Goal: Transaction & Acquisition: Purchase product/service

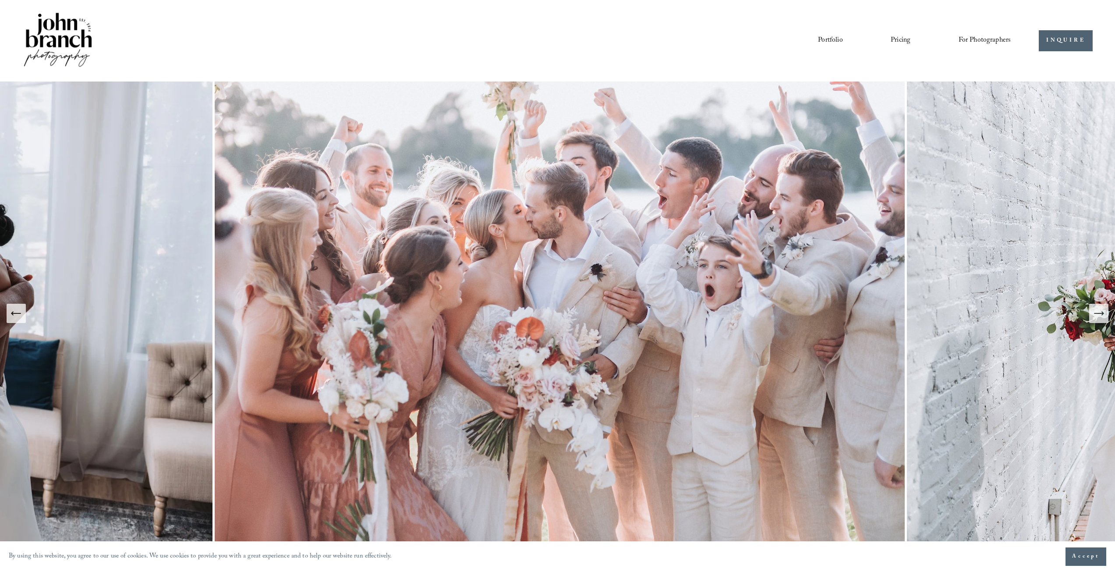
click at [0, 0] on span "Presets" at bounding box center [0, 0] width 0 height 0
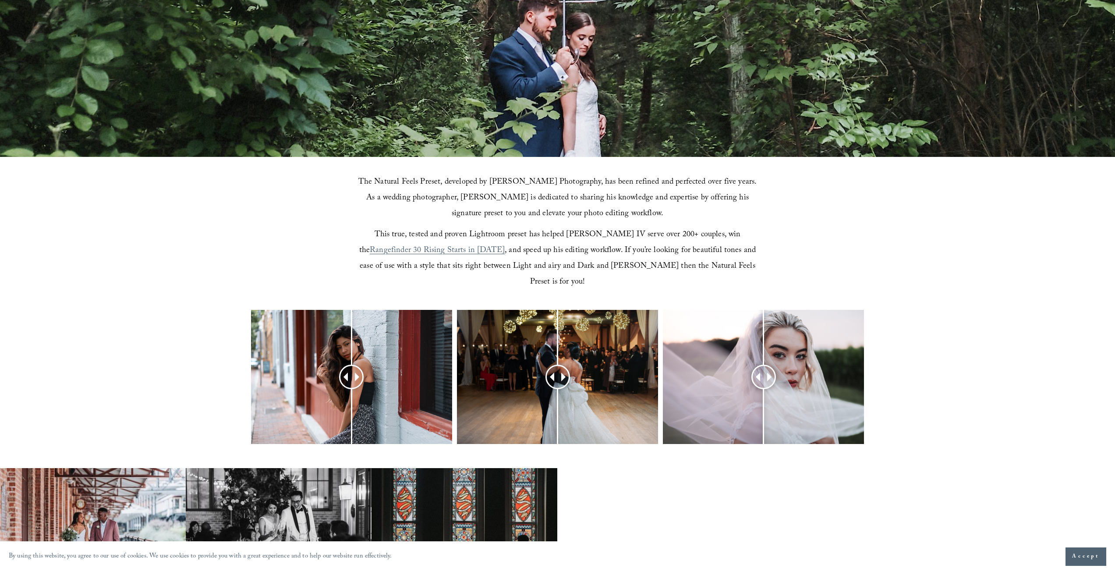
scroll to position [263, 0]
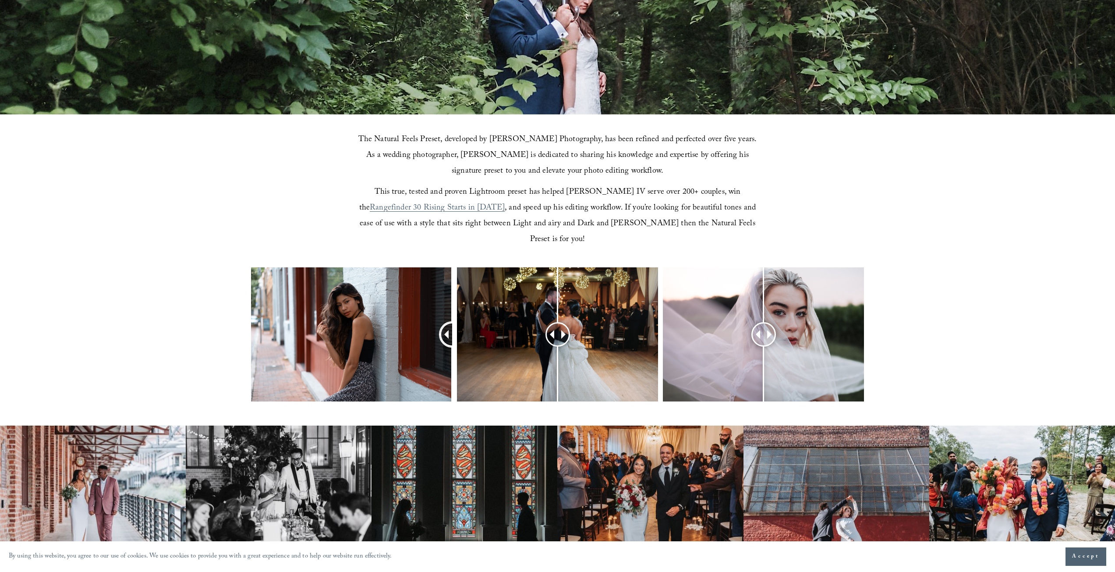
drag, startPoint x: 354, startPoint y: 319, endPoint x: 454, endPoint y: 333, distance: 100.8
click at [454, 333] on div at bounding box center [557, 345] width 1115 height 157
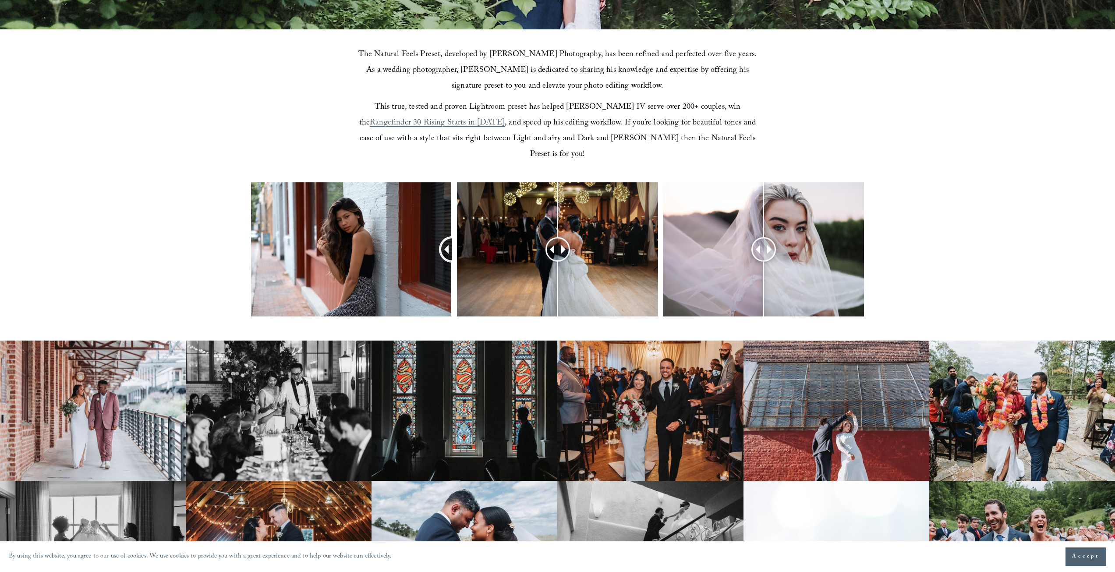
scroll to position [351, 0]
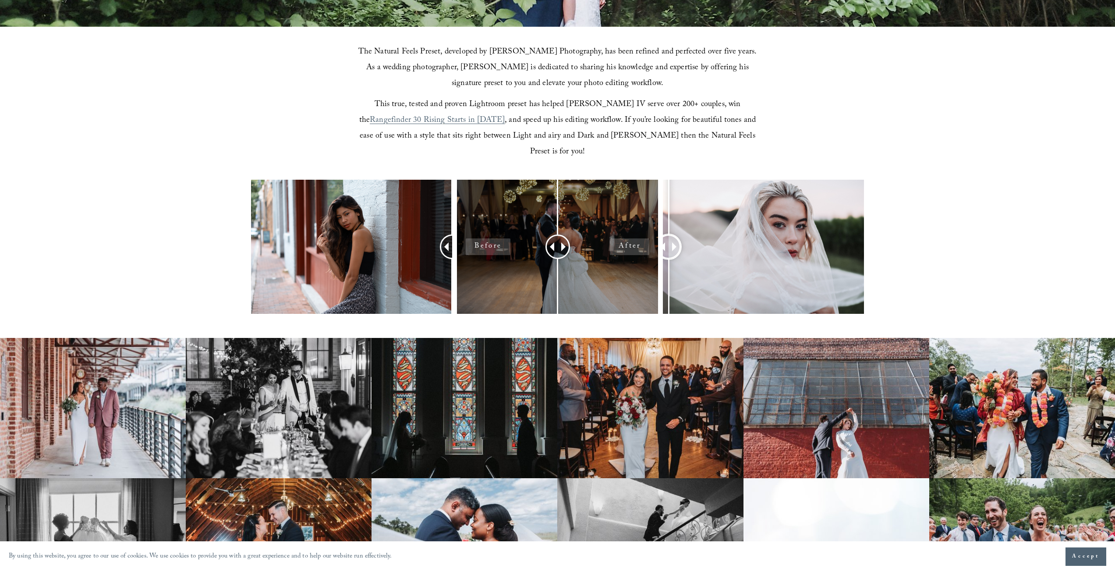
drag, startPoint x: 766, startPoint y: 230, endPoint x: 602, endPoint y: 236, distance: 163.5
click at [662, 236] on div at bounding box center [557, 258] width 1115 height 157
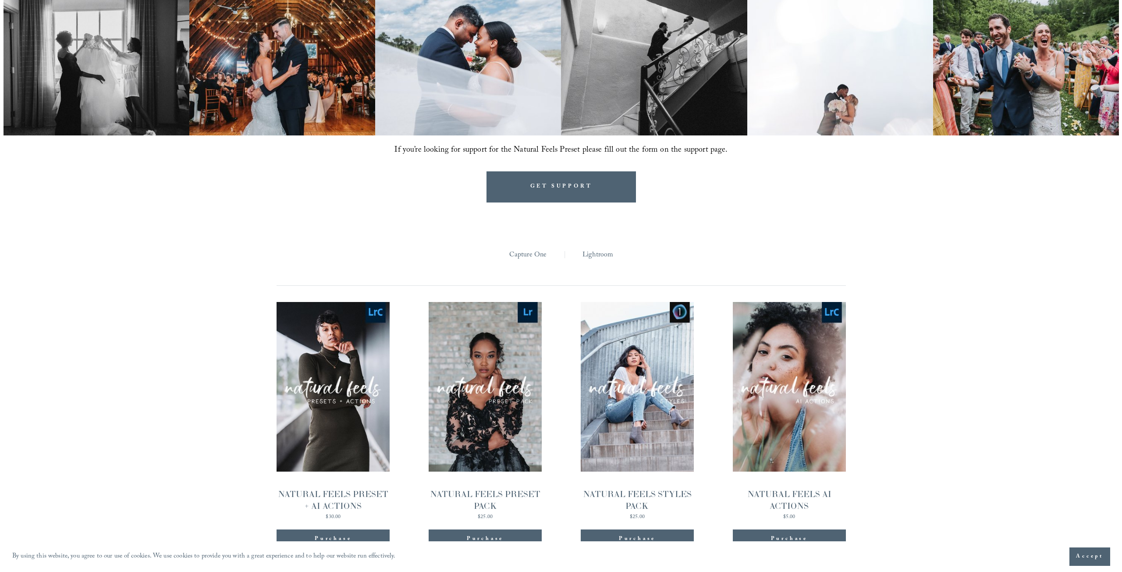
scroll to position [876, 0]
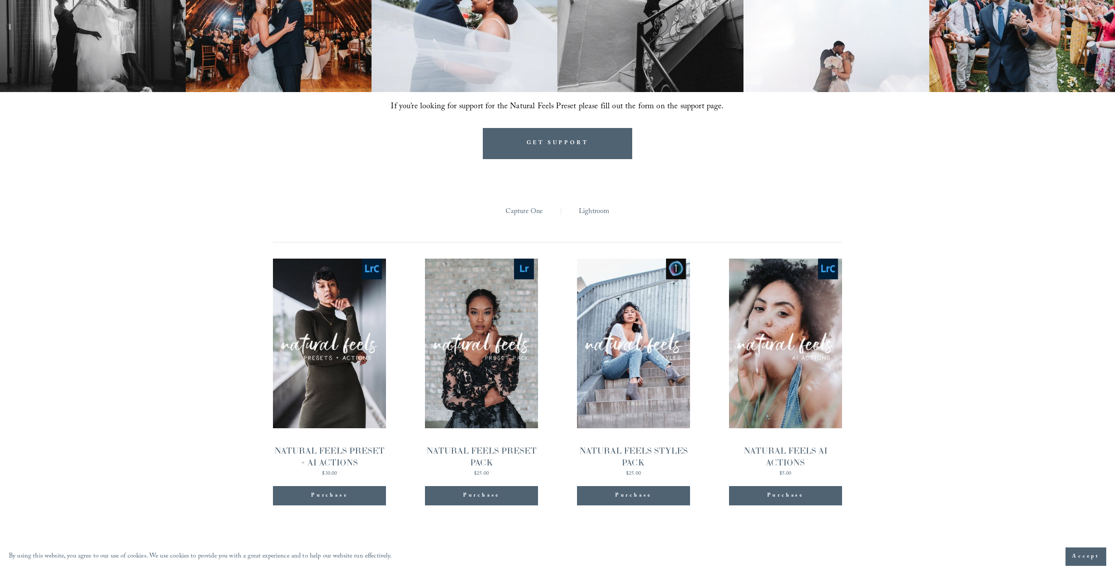
click at [775, 315] on span "Quick View" at bounding box center [785, 327] width 55 height 24
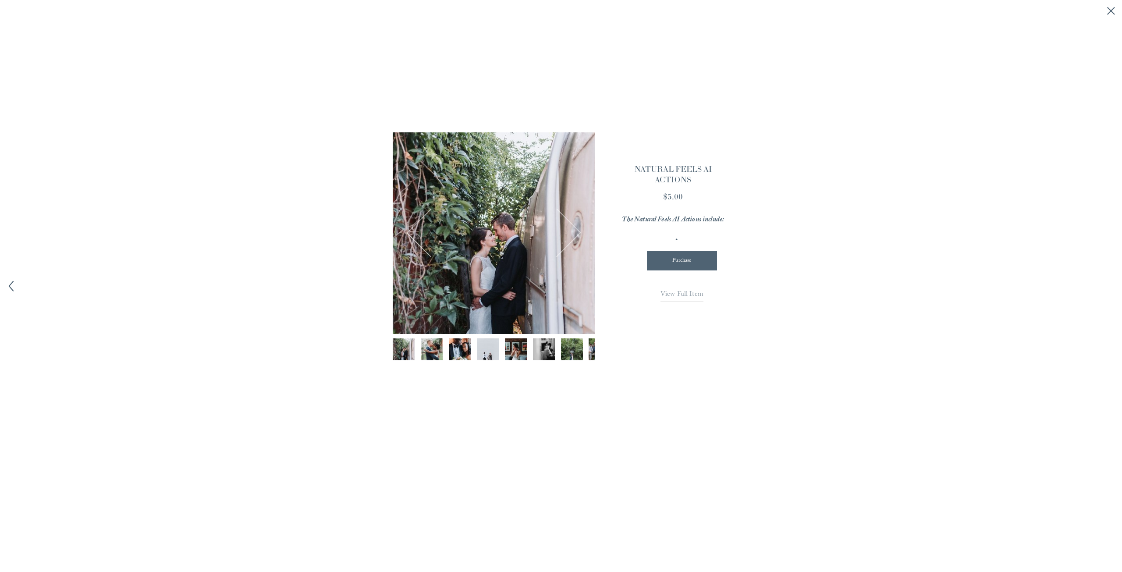
click at [435, 346] on img "Image 2 of 12" at bounding box center [431, 349] width 33 height 22
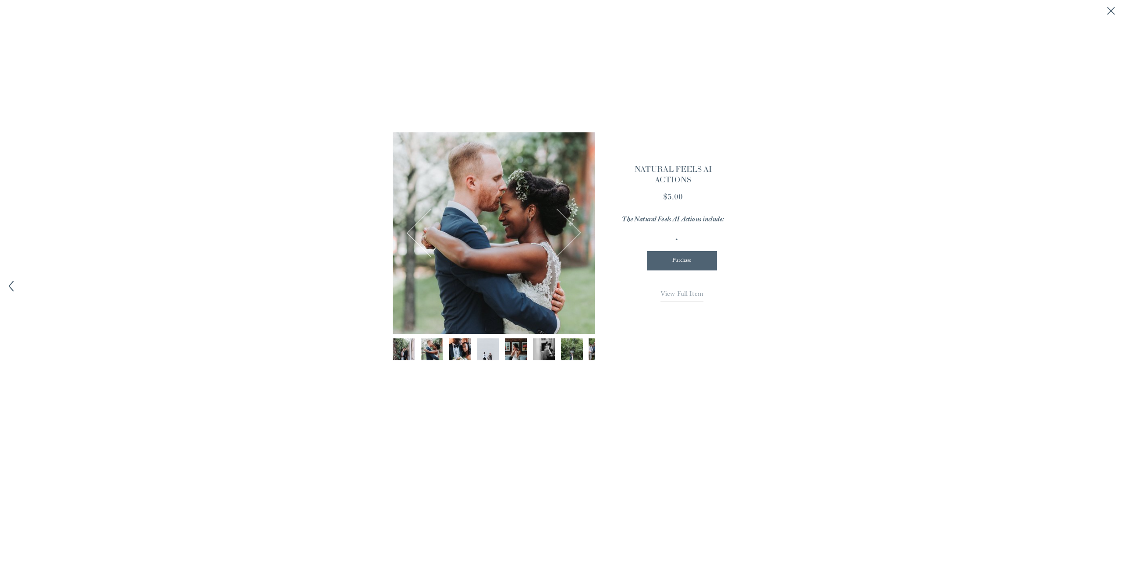
click at [462, 354] on img "Image 3 of 12" at bounding box center [459, 349] width 33 height 22
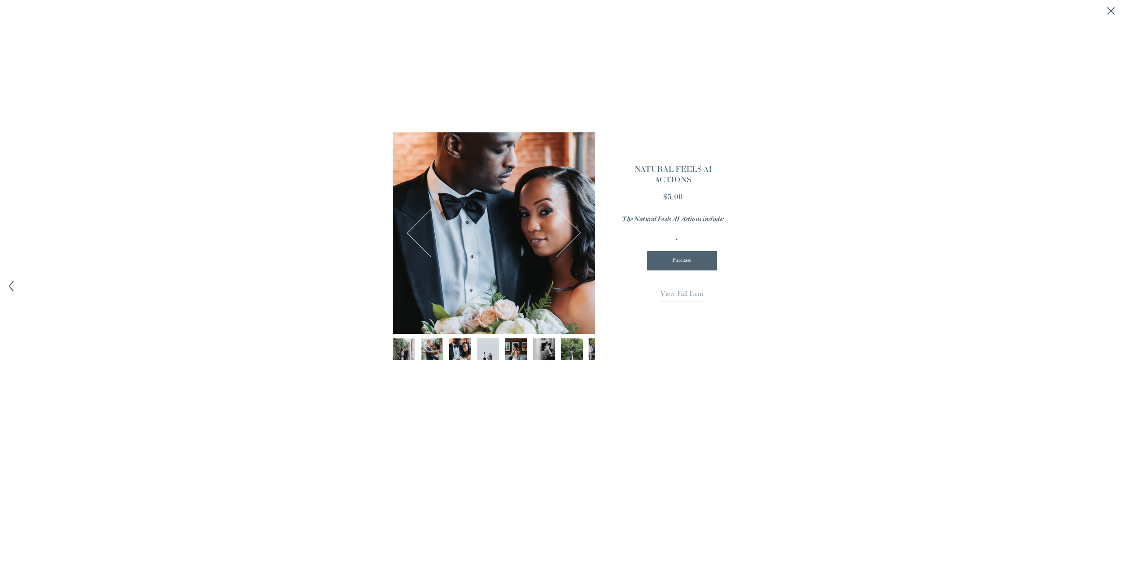
click at [486, 353] on img "Image 4 of 12" at bounding box center [487, 349] width 33 height 22
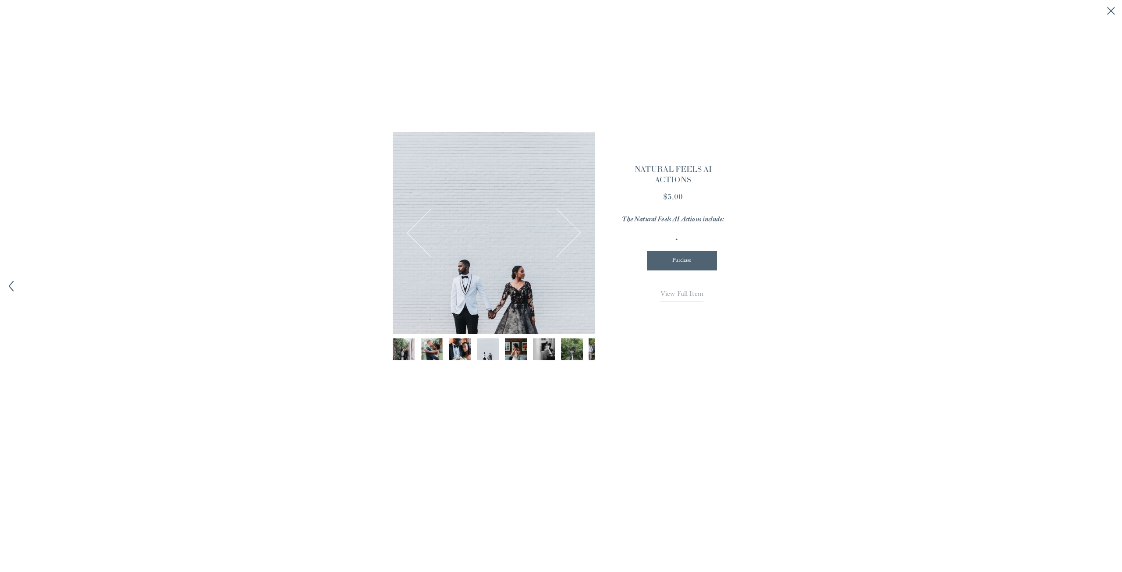
click at [516, 351] on img "Image 5 of 12" at bounding box center [515, 349] width 33 height 22
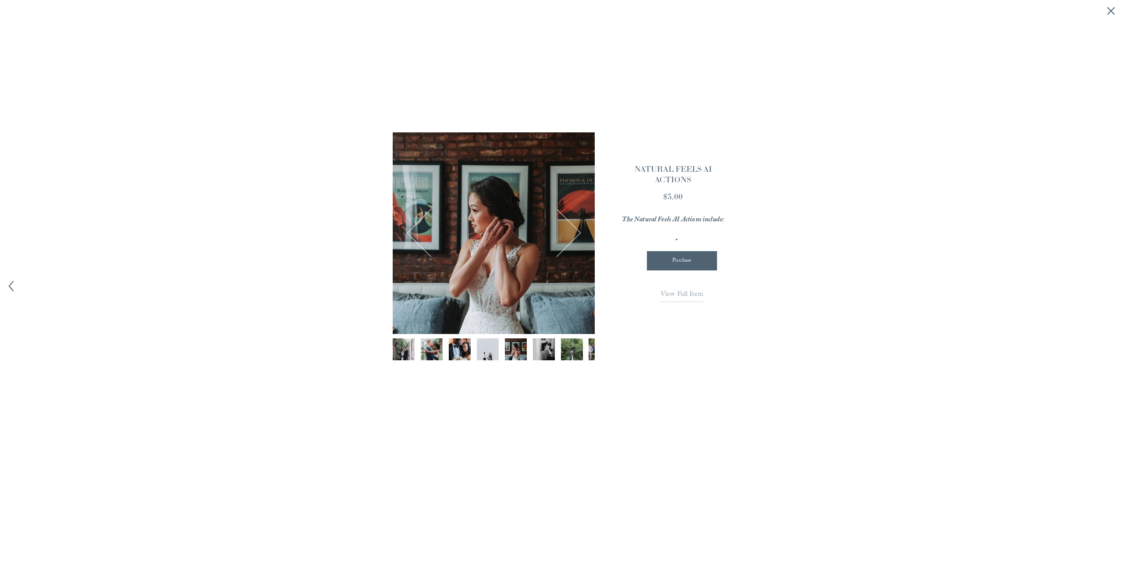
click at [543, 347] on img "Image 6 of 12" at bounding box center [543, 349] width 33 height 22
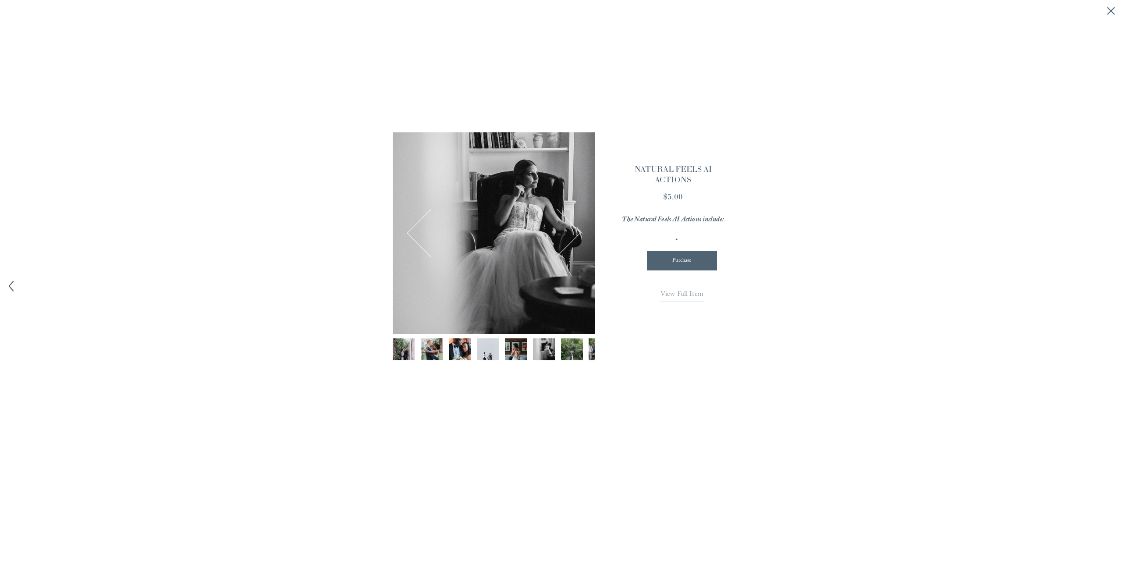
click at [564, 350] on img "Image 7 of 12" at bounding box center [571, 349] width 33 height 22
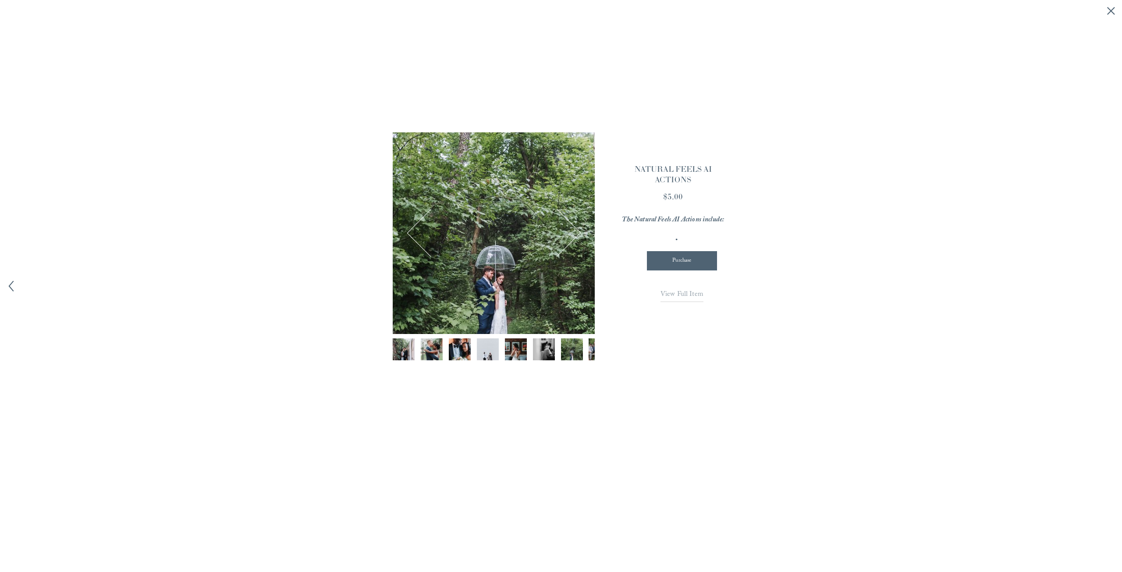
click at [672, 291] on span "View Full Item" at bounding box center [681, 295] width 43 height 12
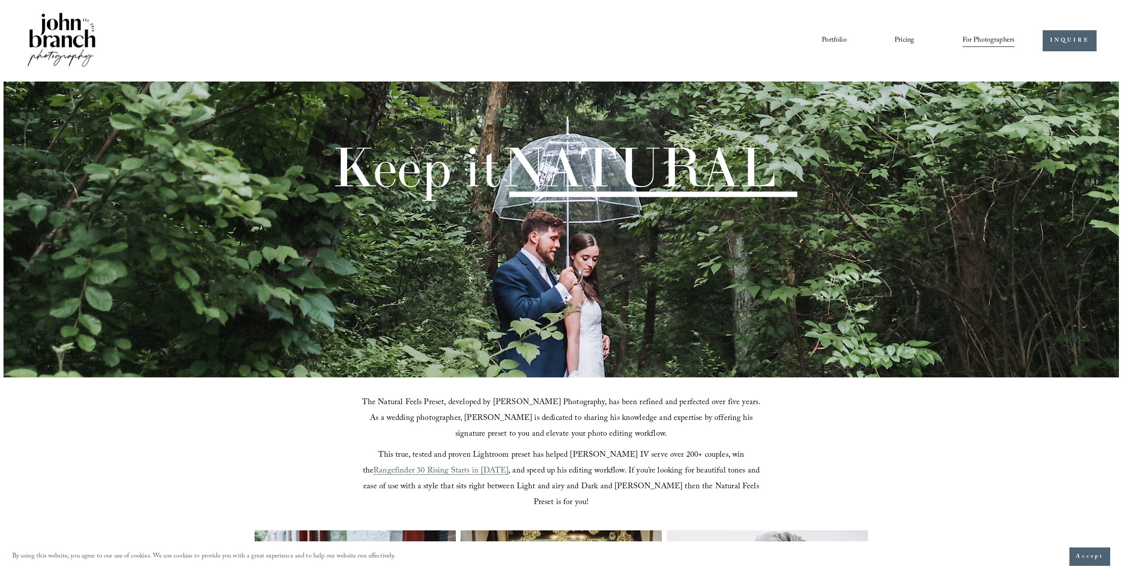
scroll to position [876, 0]
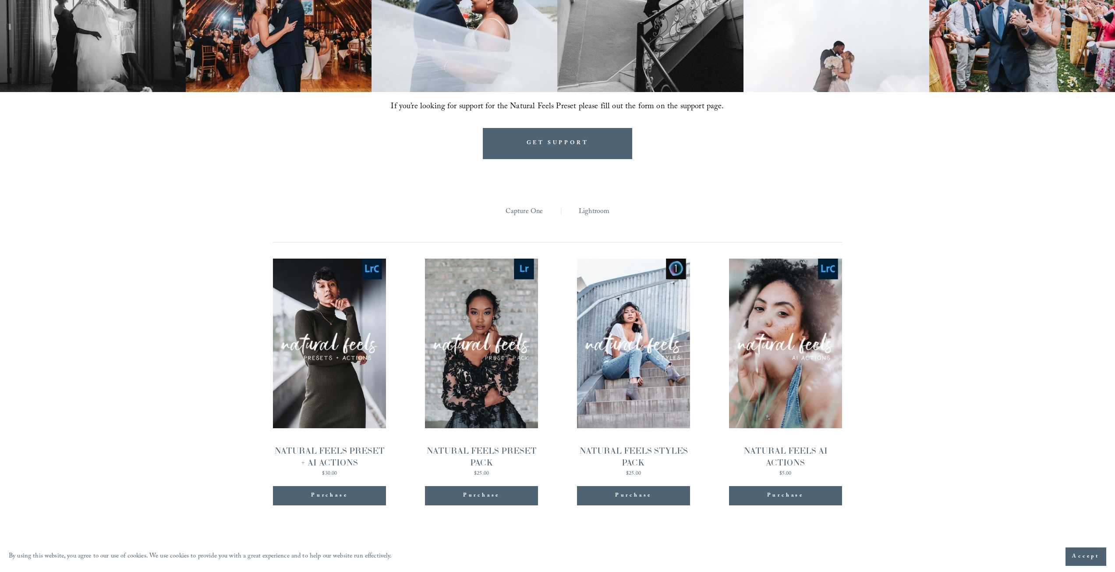
click at [333, 315] on span "Quick View" at bounding box center [329, 327] width 55 height 24
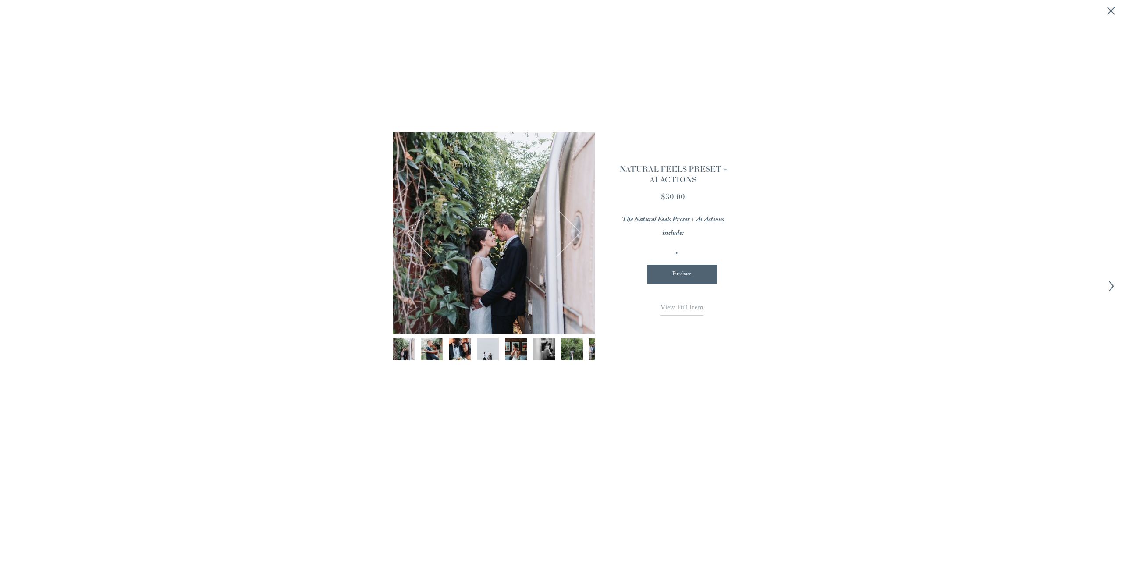
click at [666, 305] on span "View Full Item" at bounding box center [681, 308] width 43 height 12
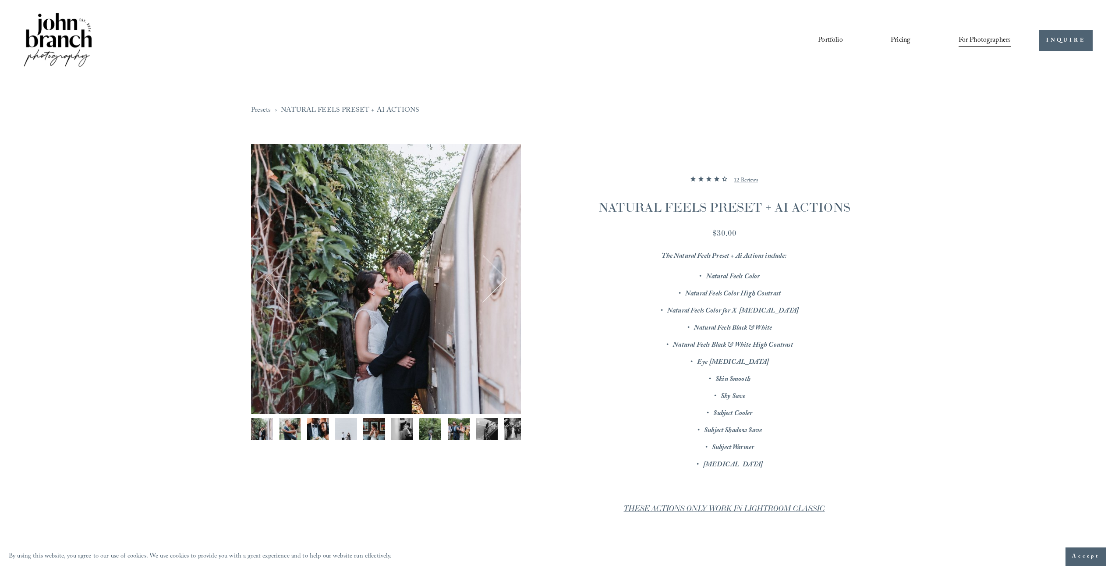
click at [456, 430] on img "Image 8 of 12" at bounding box center [459, 429] width 22 height 22
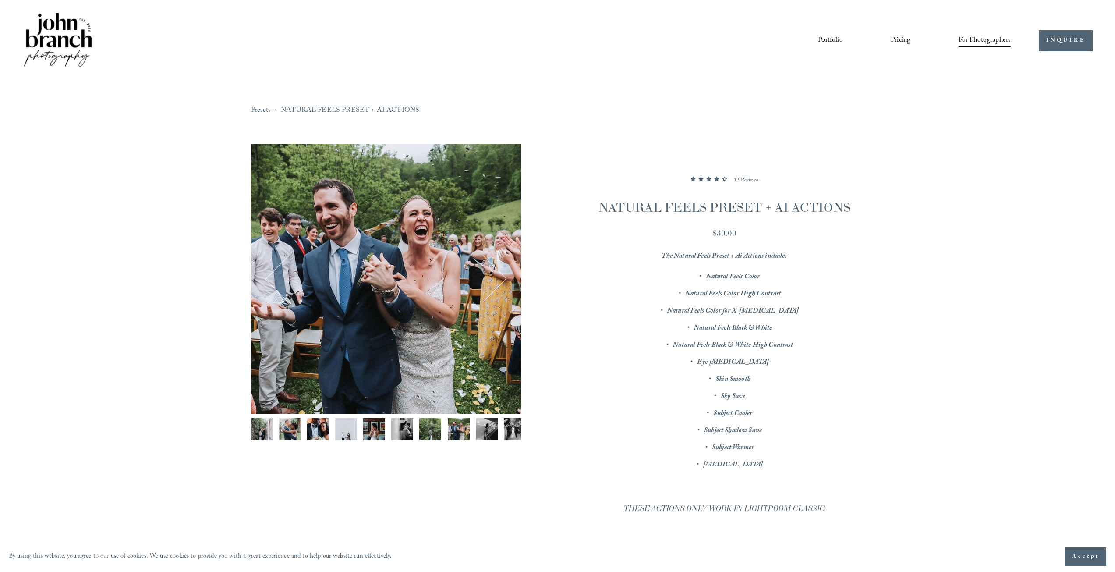
click at [423, 425] on img "Image 7 of 12" at bounding box center [430, 429] width 22 height 22
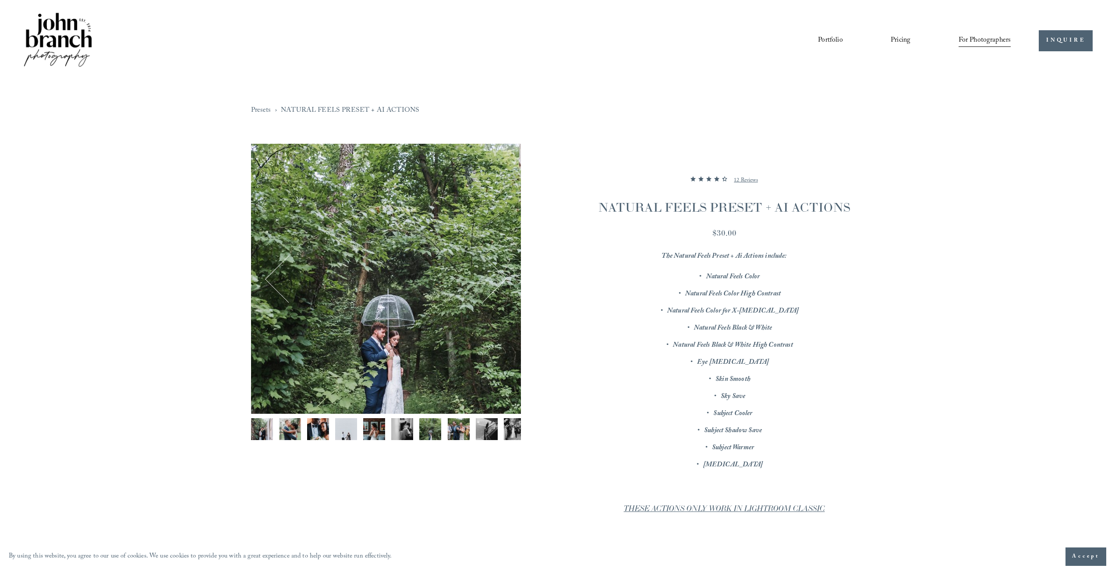
click at [375, 432] on img "Image 5 of 12" at bounding box center [374, 429] width 22 height 22
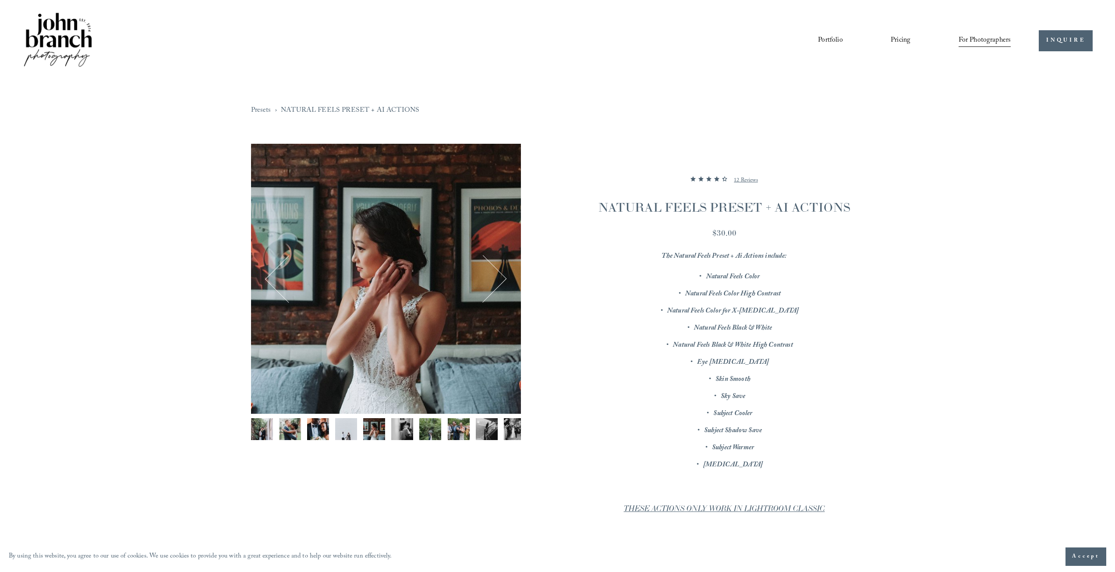
click at [319, 432] on img "Image 3 of 12" at bounding box center [318, 429] width 22 height 22
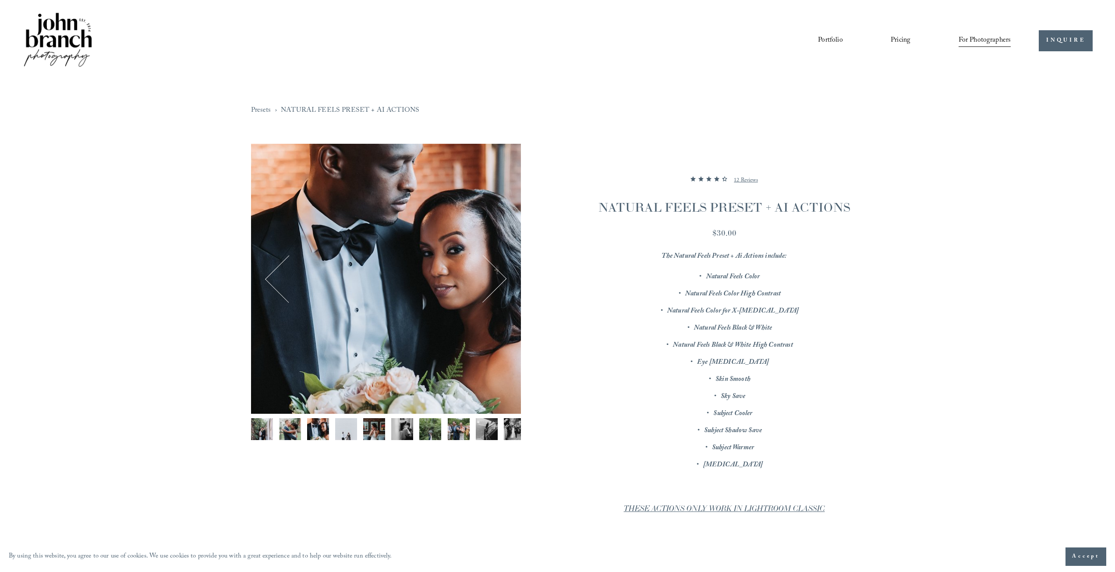
click at [484, 431] on img "Image 9 of 12" at bounding box center [487, 429] width 22 height 22
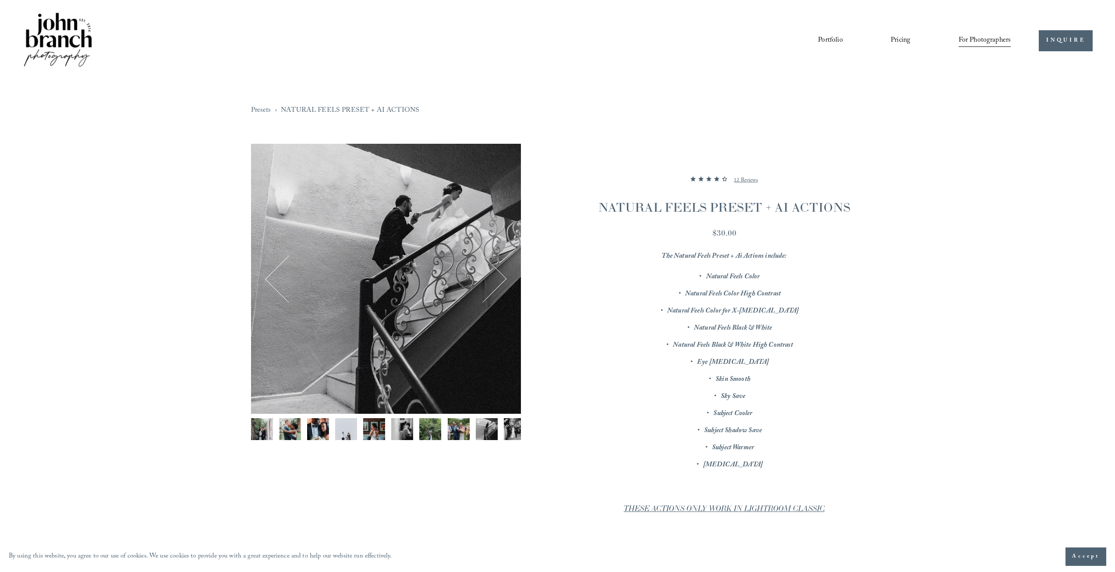
click at [457, 431] on img "Image 8 of 12" at bounding box center [459, 429] width 22 height 22
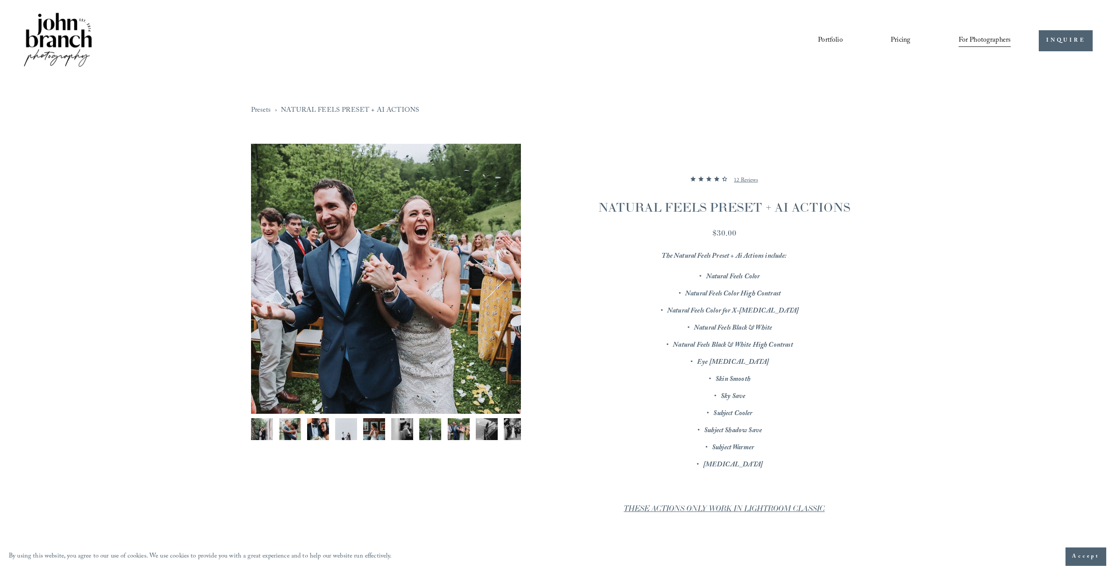
click at [508, 428] on img "Image 10 of 12" at bounding box center [515, 429] width 22 height 22
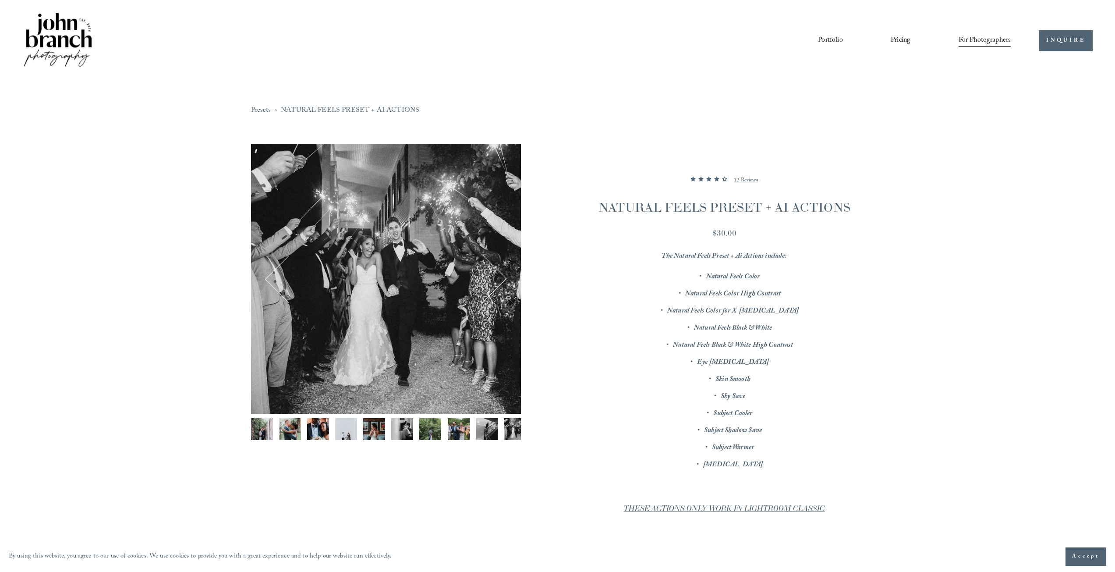
click at [260, 428] on img "Image 1 of 12" at bounding box center [262, 429] width 22 height 22
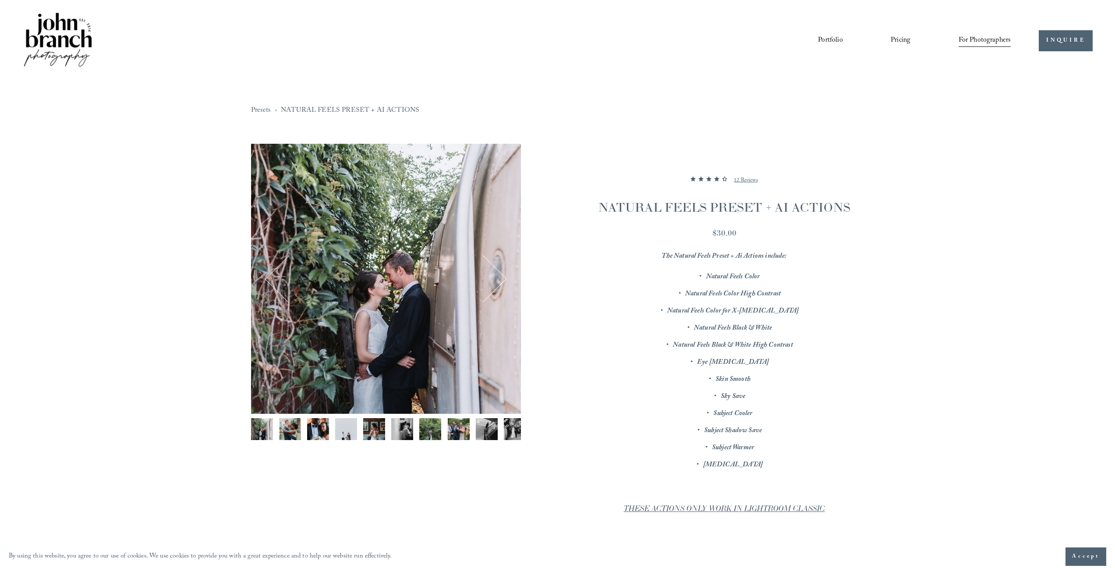
click at [293, 432] on img "Image 2 of 12" at bounding box center [290, 429] width 22 height 22
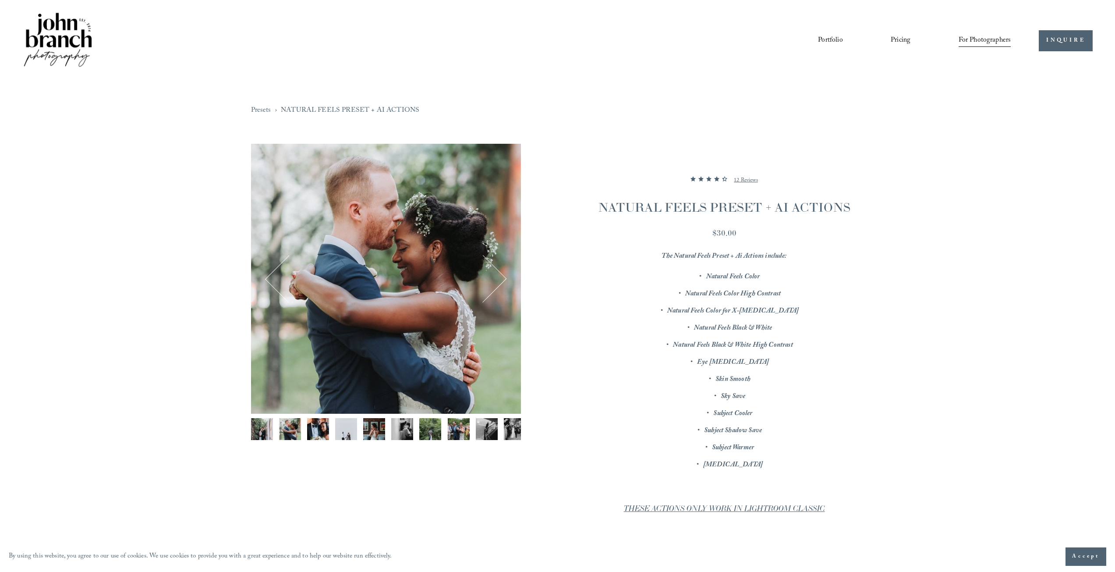
click at [315, 429] on img "Image 3 of 12" at bounding box center [318, 429] width 22 height 22
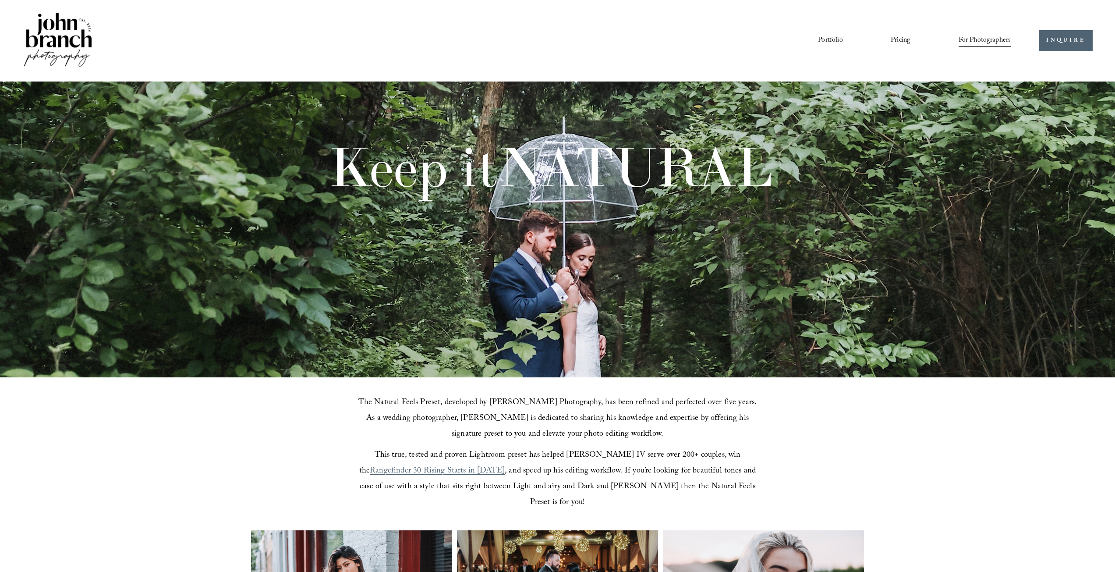
scroll to position [876, 0]
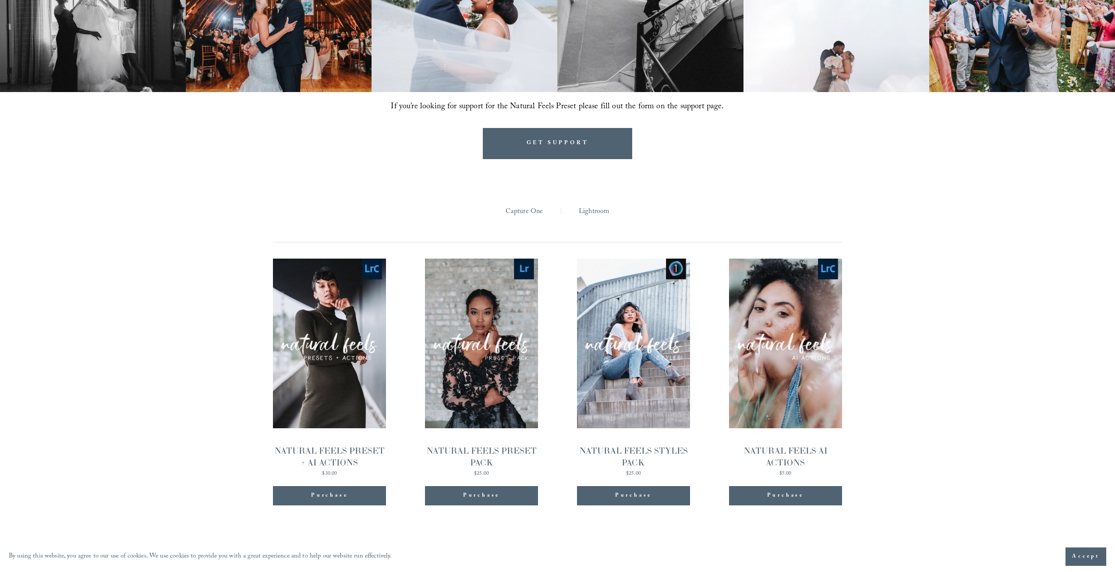
click at [319, 491] on div "Purchase" at bounding box center [329, 495] width 37 height 9
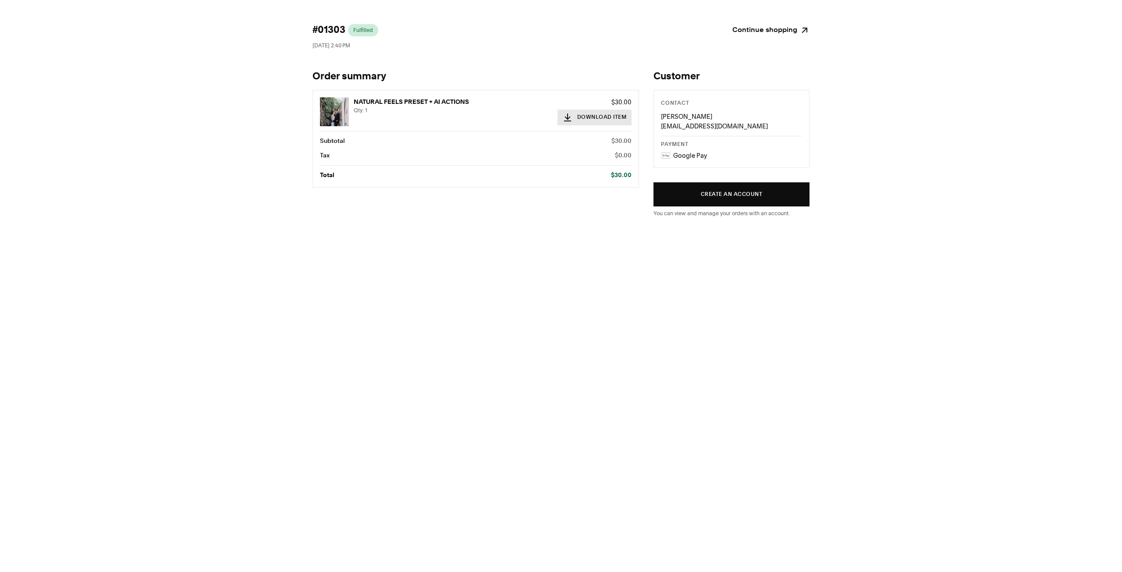
click at [581, 116] on button "Download Item" at bounding box center [594, 118] width 74 height 16
click at [726, 195] on button "Create an account" at bounding box center [731, 194] width 156 height 24
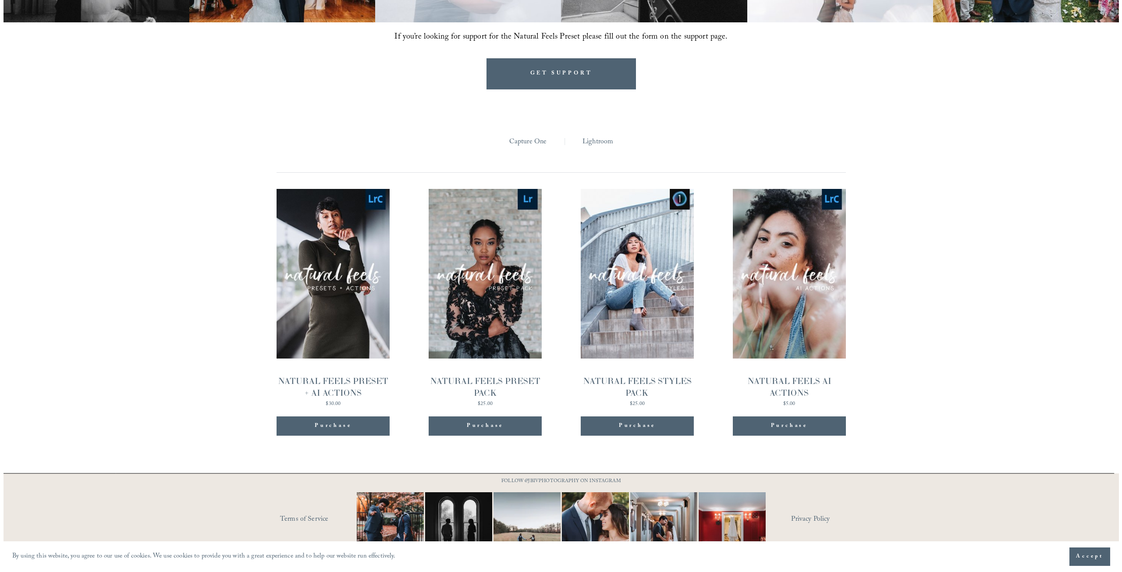
scroll to position [951, 0]
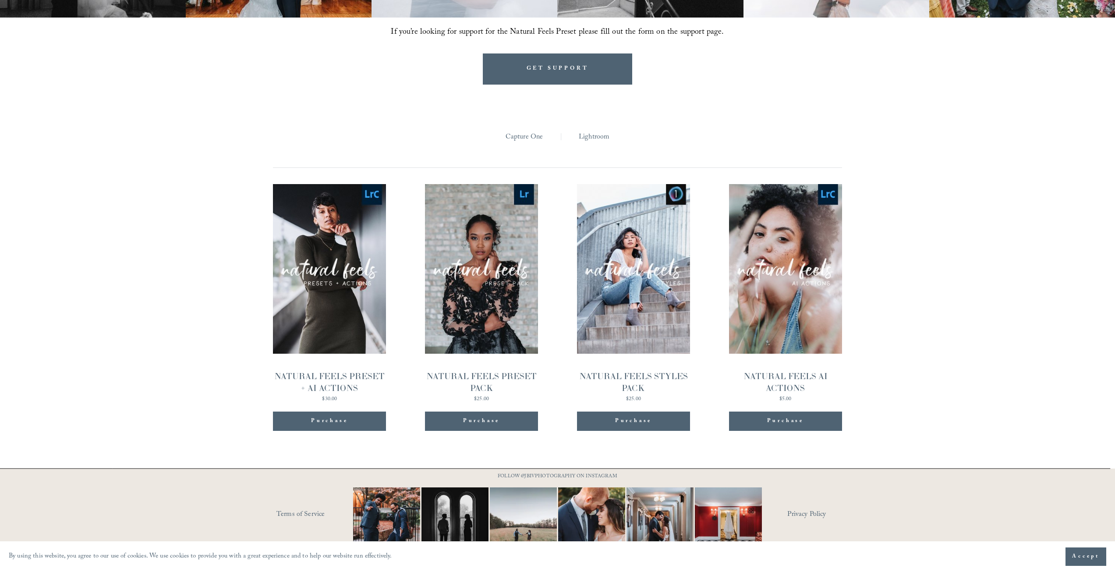
click at [313, 241] on span "Quick View" at bounding box center [329, 253] width 55 height 24
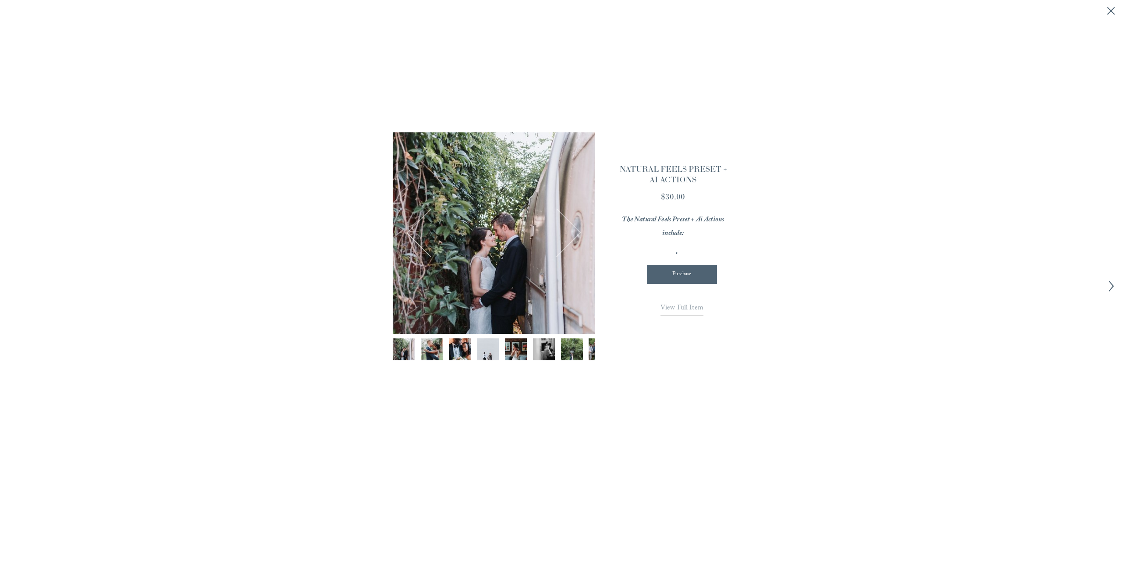
click at [678, 306] on span "View Full Item" at bounding box center [681, 308] width 43 height 12
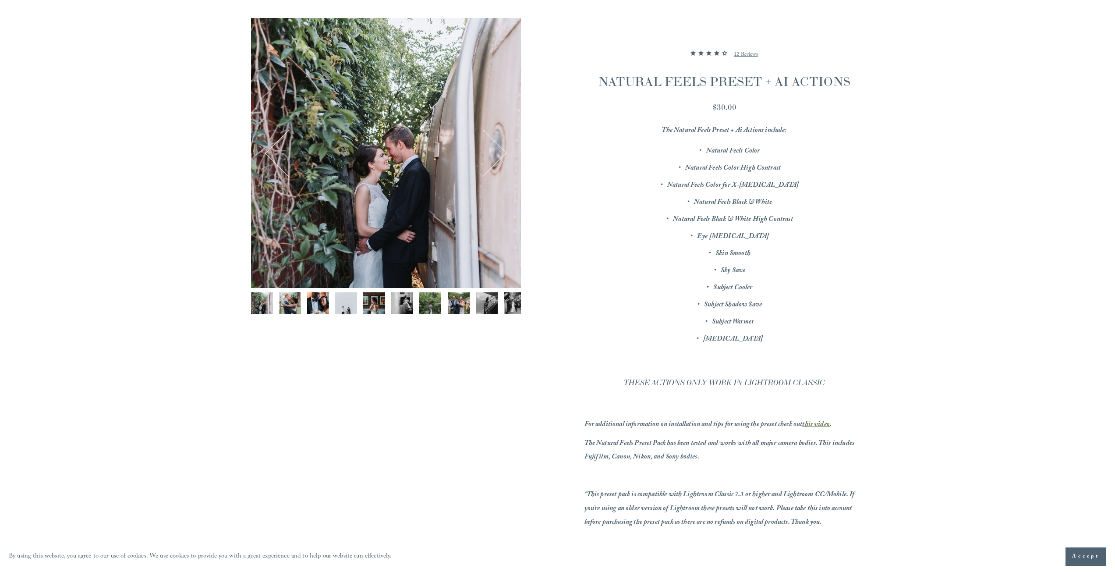
scroll to position [131, 0]
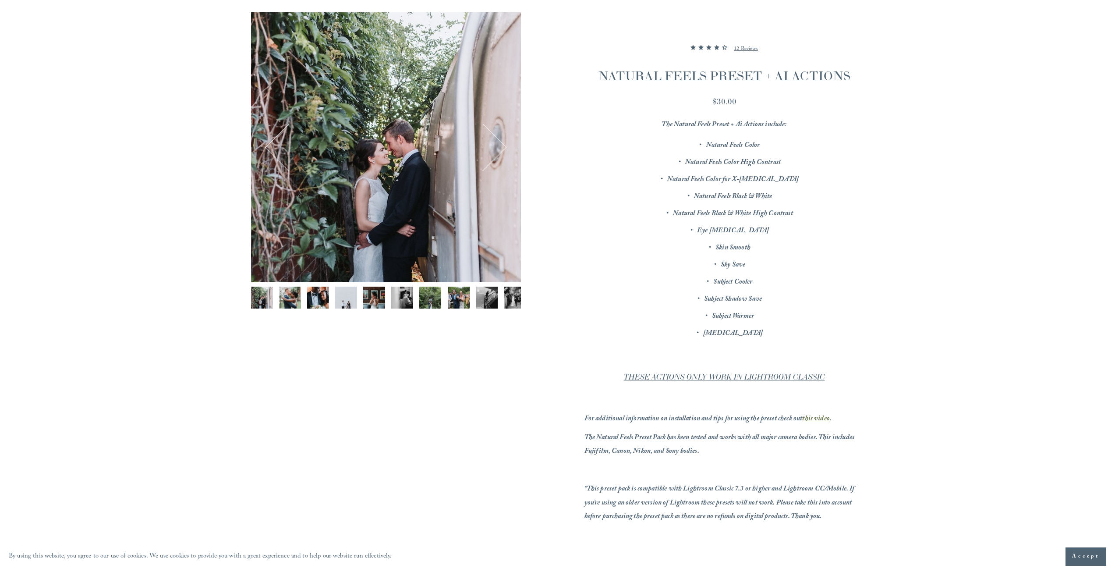
click at [815, 417] on em "this video" at bounding box center [816, 419] width 28 height 12
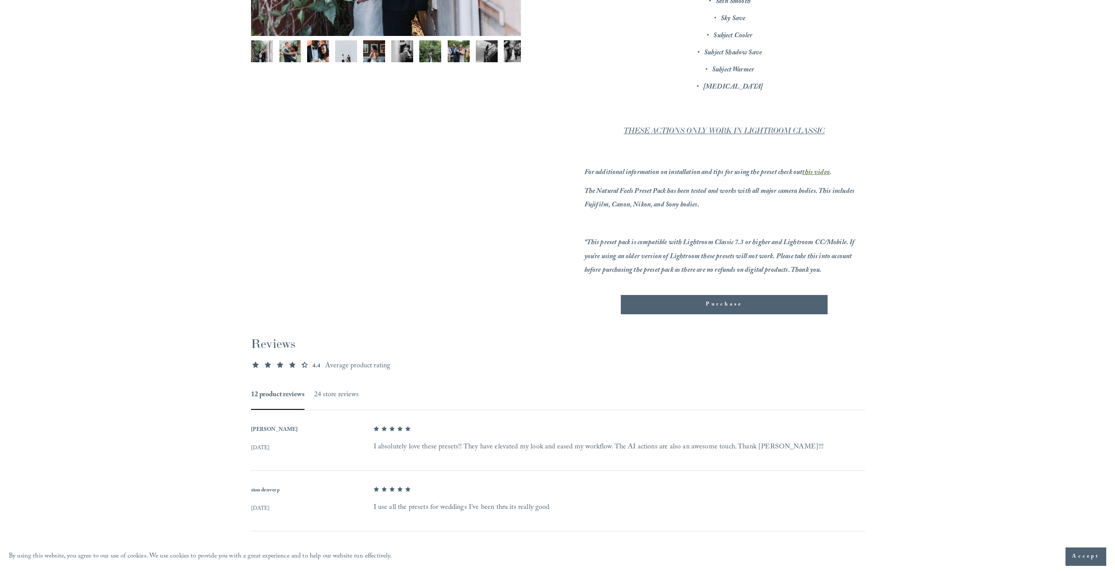
scroll to position [351, 0]
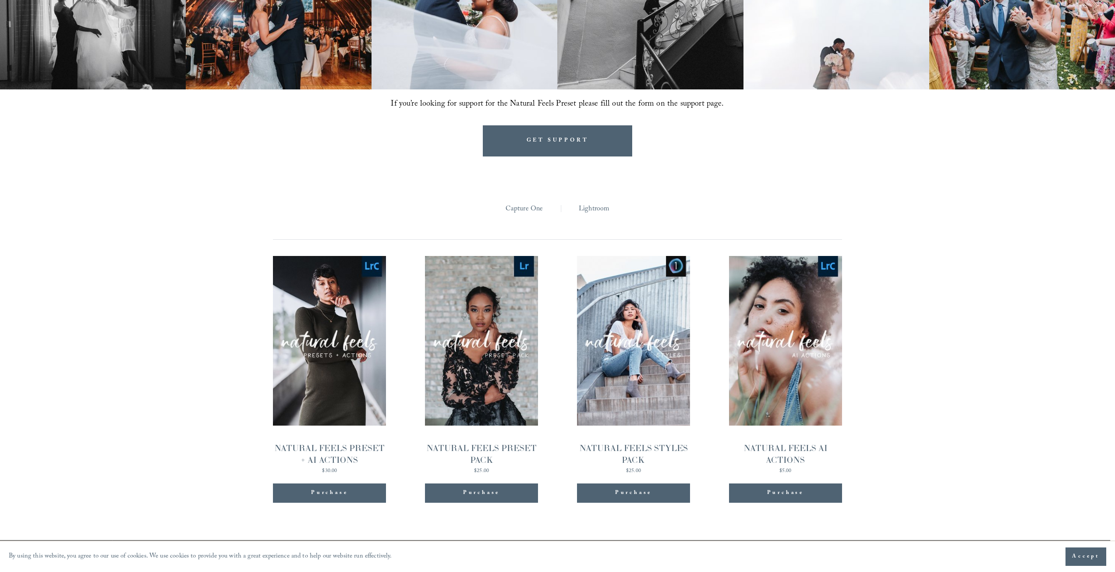
scroll to position [951, 0]
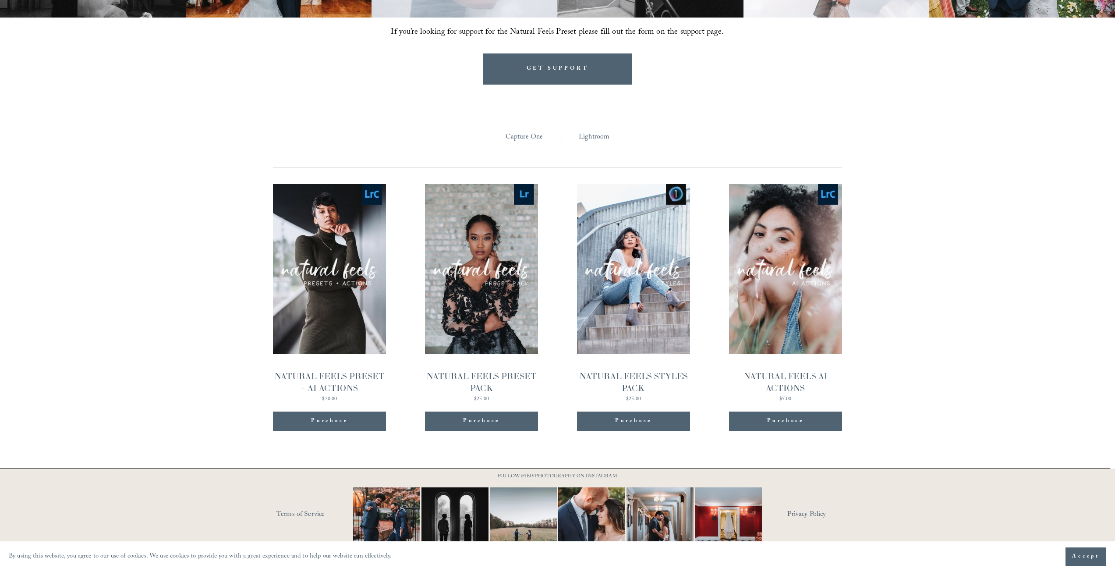
click at [341, 276] on link "Quick View NATURAL FEELS PRESET + AI ACTIONS $30.00" at bounding box center [329, 293] width 113 height 218
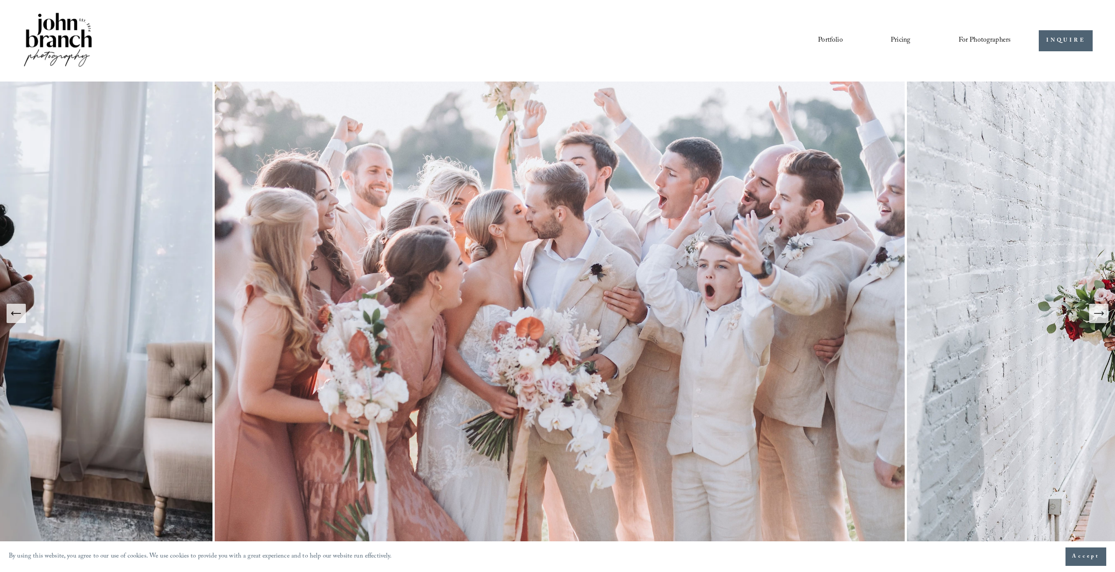
click at [0, 0] on span "Education" at bounding box center [0, 0] width 0 height 0
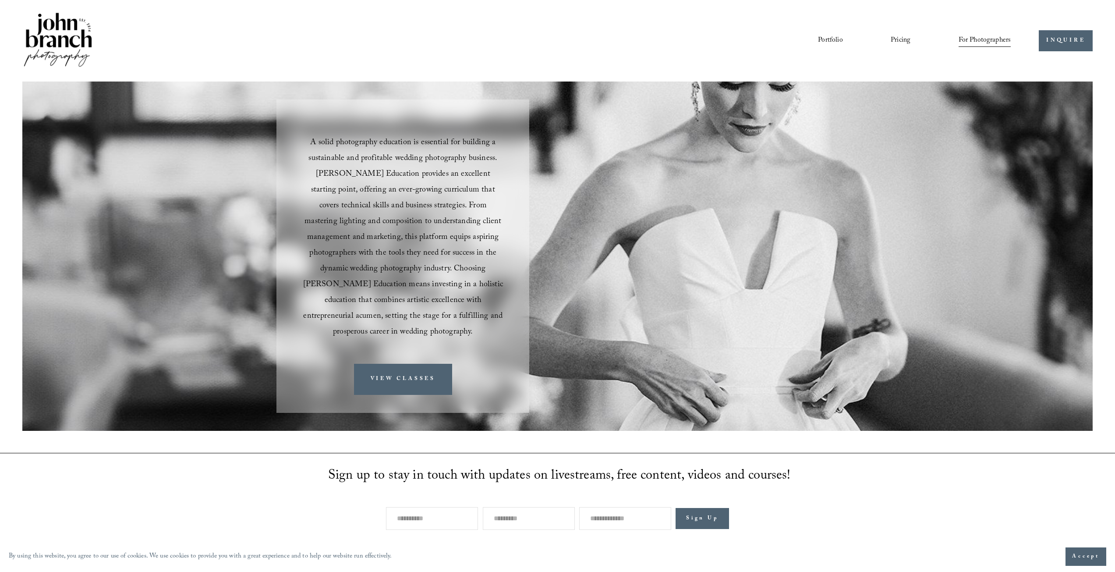
click at [0, 0] on span "Presets" at bounding box center [0, 0] width 0 height 0
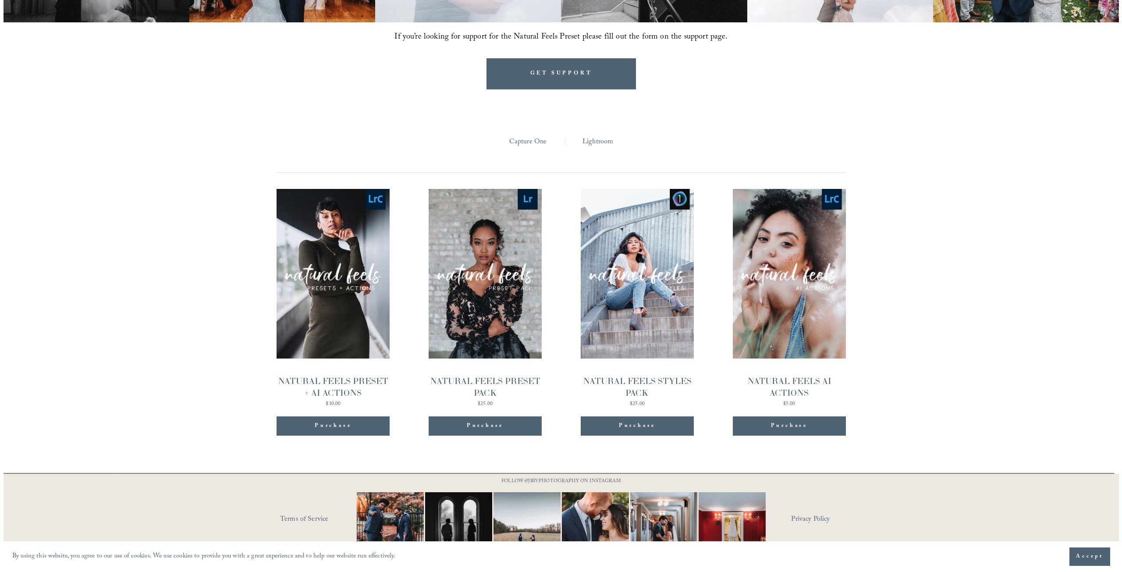
scroll to position [951, 0]
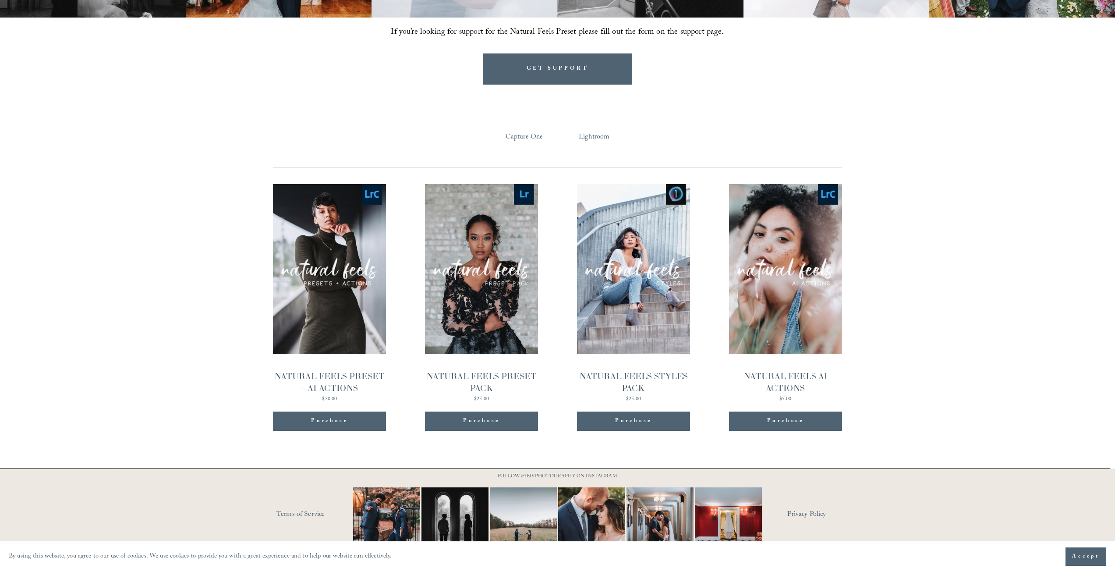
click at [315, 241] on span "Quick View" at bounding box center [329, 253] width 55 height 24
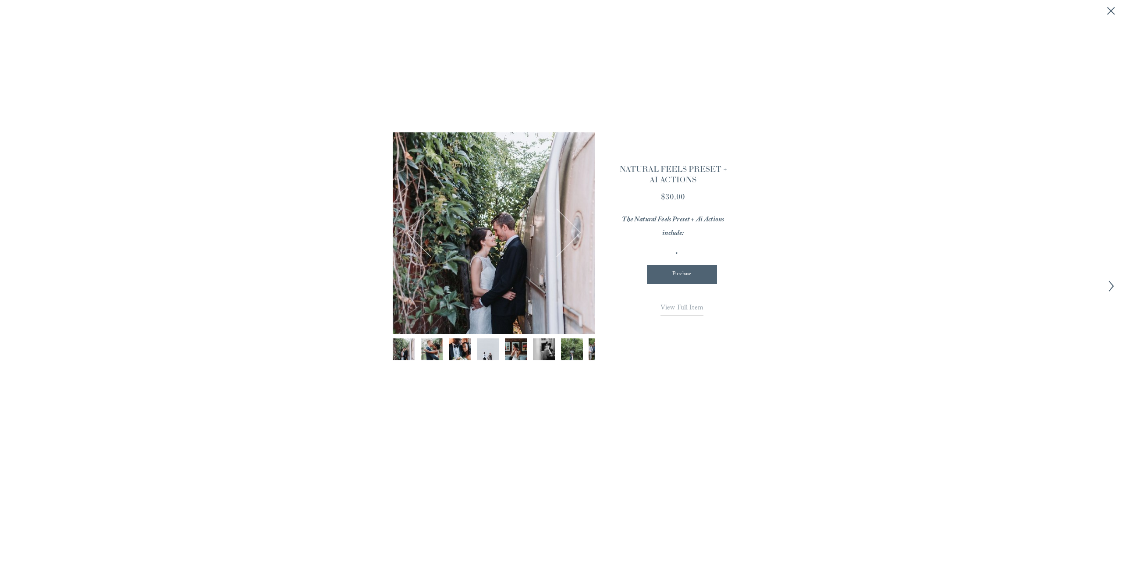
click at [686, 311] on span "View Full Item" at bounding box center [681, 308] width 43 height 12
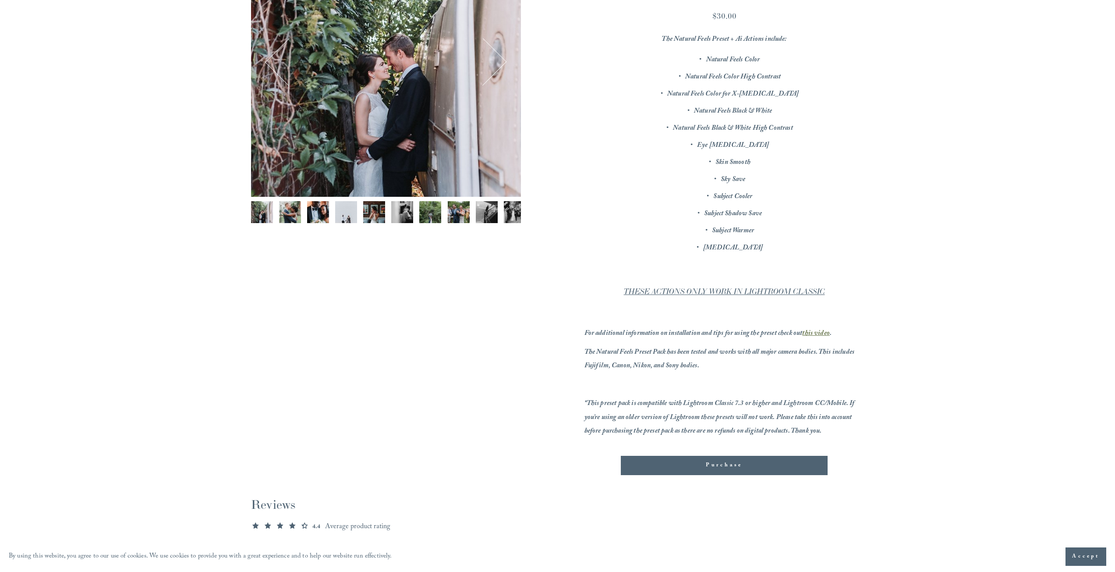
scroll to position [219, 0]
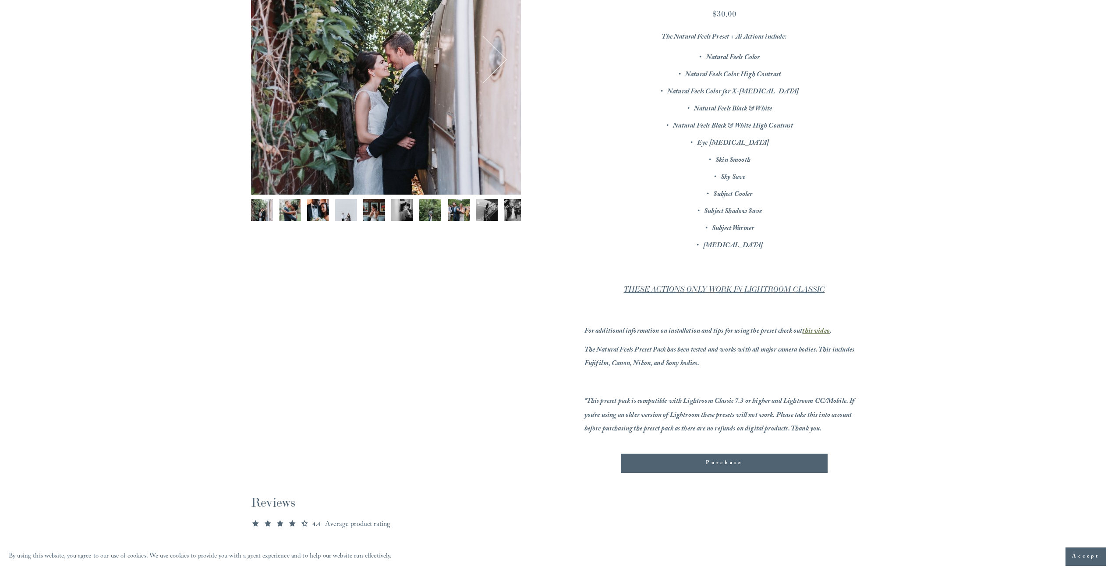
click at [816, 330] on em "this video" at bounding box center [816, 332] width 28 height 12
